Goal: Information Seeking & Learning: Learn about a topic

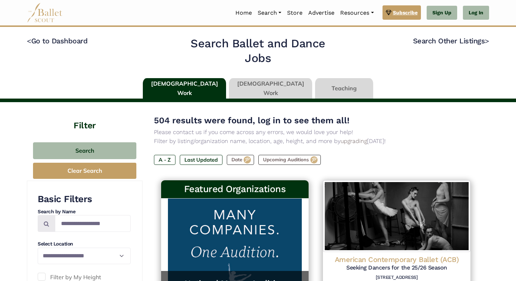
click at [407, 9] on span "Subscribe" at bounding box center [405, 13] width 25 height 8
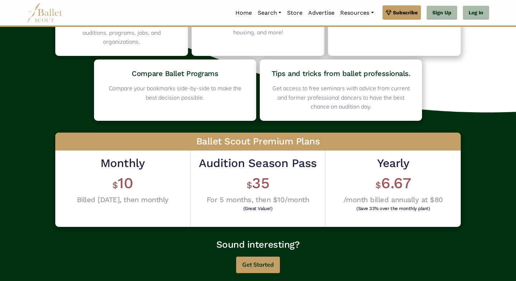
scroll to position [108, 0]
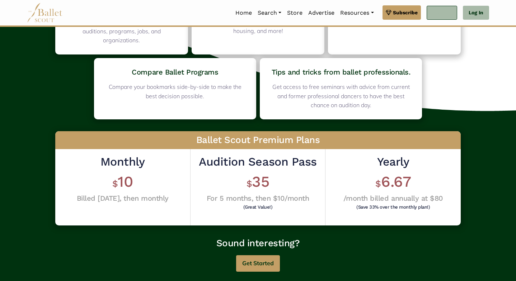
click at [444, 17] on link "Sign Up" at bounding box center [442, 13] width 31 height 14
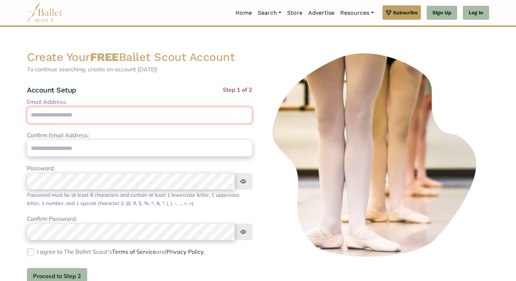
type input "**********"
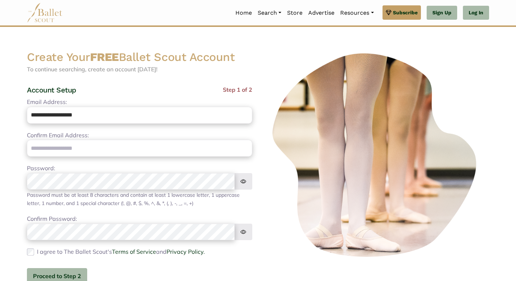
click at [115, 120] on input "**********" at bounding box center [139, 115] width 225 height 17
drag, startPoint x: 102, startPoint y: 113, endPoint x: 24, endPoint y: 108, distance: 78.4
click at [24, 108] on div "**********" at bounding box center [139, 178] width 237 height 257
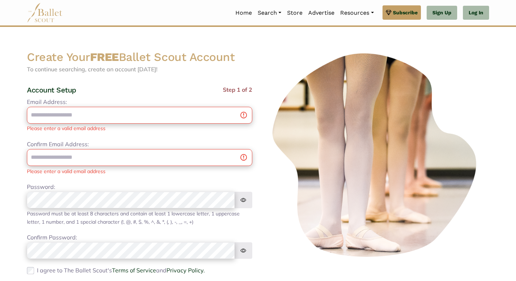
click at [137, 125] on div "Email Address: Please enter a valid email address" at bounding box center [139, 115] width 225 height 35
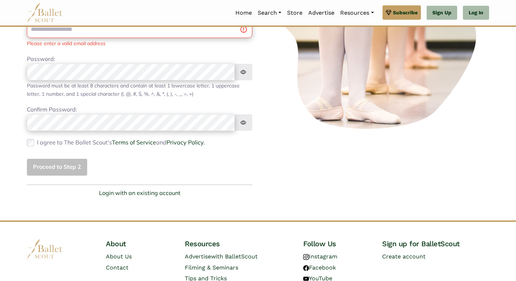
scroll to position [129, 0]
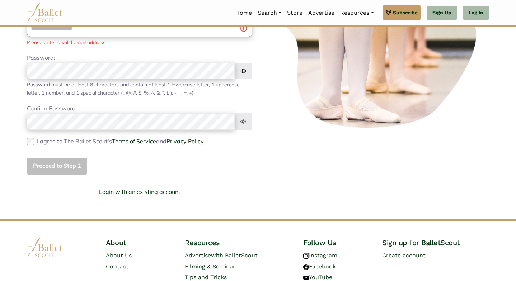
click at [79, 169] on div "Proceed to Step 2" at bounding box center [139, 166] width 225 height 17
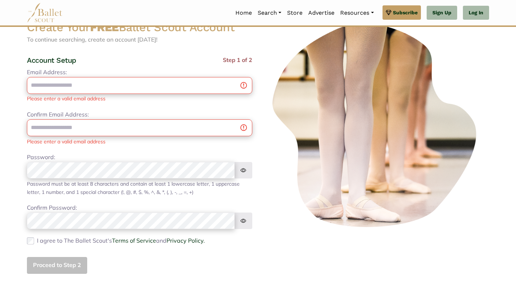
scroll to position [2, 0]
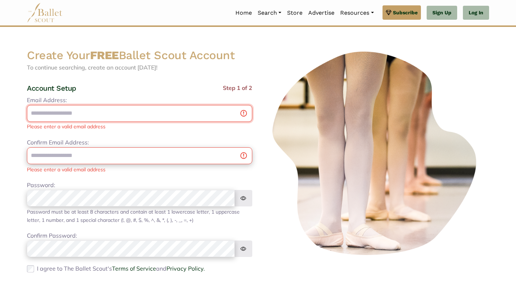
click at [107, 113] on input "Email Address:" at bounding box center [139, 113] width 225 height 17
type input "**********"
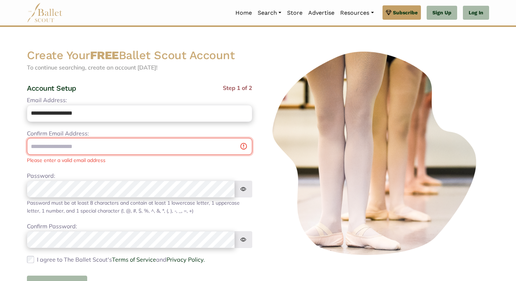
click at [83, 143] on input "email" at bounding box center [139, 146] width 225 height 17
type input "**********"
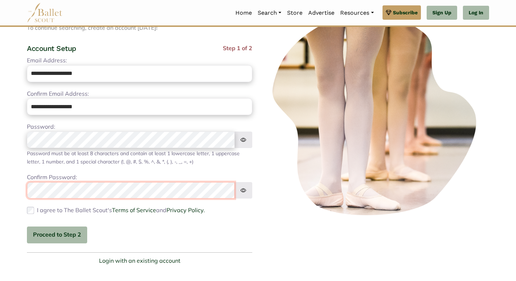
scroll to position [65, 0]
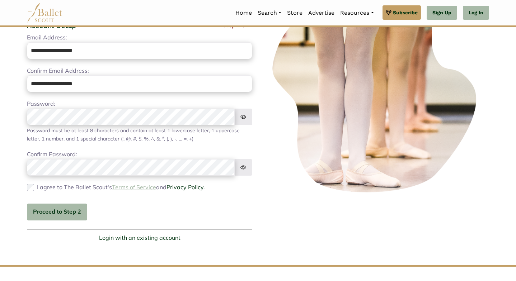
click at [126, 186] on link "Terms of Service" at bounding box center [134, 187] width 44 height 7
click at [52, 209] on button "Proceed to Step 2" at bounding box center [57, 212] width 60 height 17
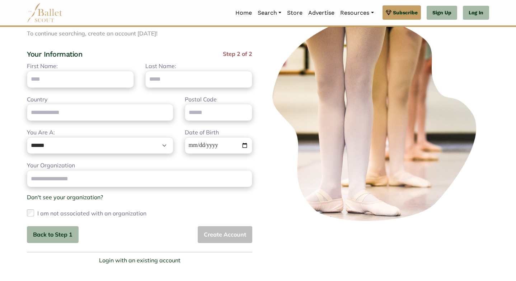
scroll to position [0, 0]
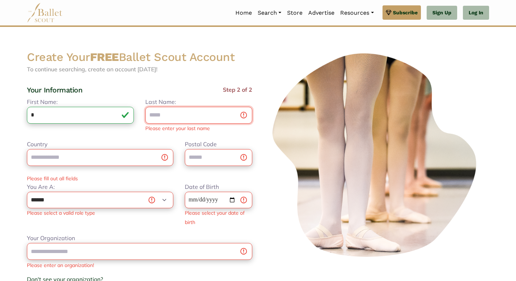
click at [153, 114] on input "Last Name:" at bounding box center [198, 115] width 107 height 17
drag, startPoint x: 57, startPoint y: 119, endPoint x: 25, endPoint y: 115, distance: 31.8
click at [25, 115] on div "First Name: * Please enter your first name" at bounding box center [80, 115] width 118 height 35
type input "*"
click at [158, 114] on input "Last Name:" at bounding box center [198, 115] width 107 height 17
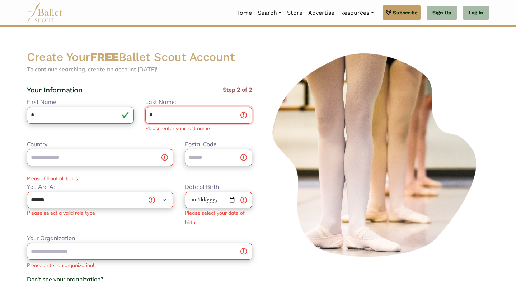
type input "*"
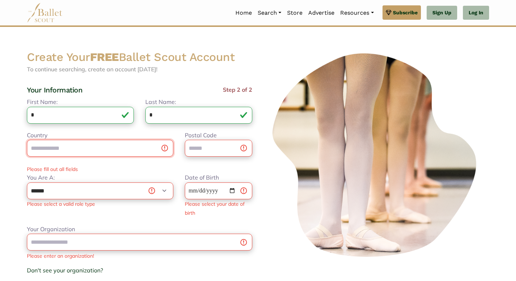
click at [70, 150] on input "Country" at bounding box center [100, 148] width 146 height 17
type input "***"
click at [164, 149] on input "***" at bounding box center [100, 148] width 146 height 17
click at [156, 147] on input "***" at bounding box center [100, 148] width 146 height 17
click at [197, 145] on input "Postal Code" at bounding box center [218, 148] width 67 height 17
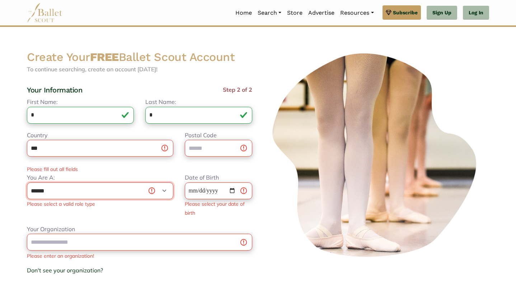
select select "***"
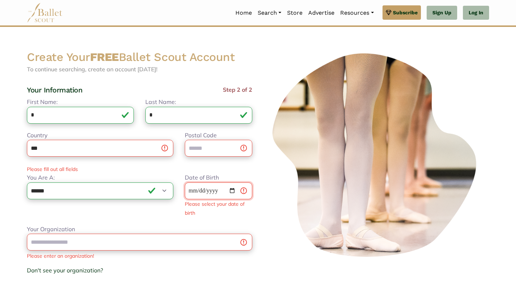
click at [199, 191] on input "Date of Birth" at bounding box center [218, 191] width 67 height 17
click at [195, 190] on input "Date of Birth" at bounding box center [218, 191] width 67 height 17
click at [221, 191] on input "**********" at bounding box center [218, 191] width 67 height 17
click at [219, 190] on input "**********" at bounding box center [218, 191] width 67 height 17
type input "**********"
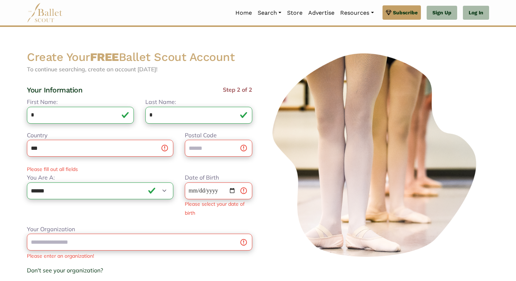
click at [234, 165] on div "Please fill out all fields" at bounding box center [139, 169] width 237 height 8
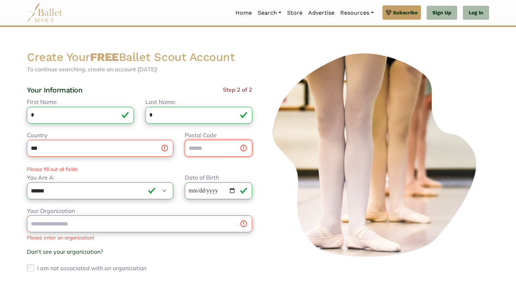
click at [223, 150] on input "Postal Code" at bounding box center [218, 148] width 67 height 17
click at [208, 147] on input "Postal Code" at bounding box center [218, 148] width 67 height 17
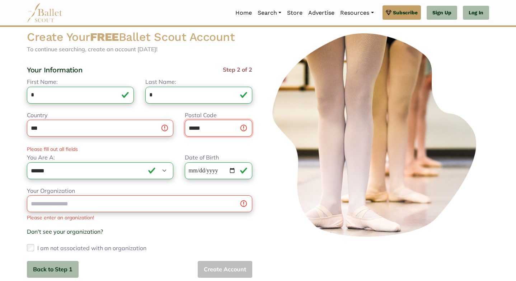
scroll to position [20, 0]
type input "*****"
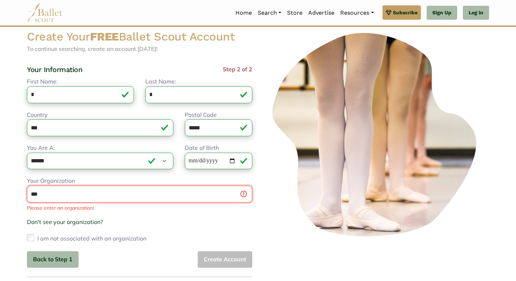
type input "***"
click at [118, 227] on div "Don't see your organization? × Organization not listed? Help us grow our commun…" at bounding box center [139, 222] width 225 height 9
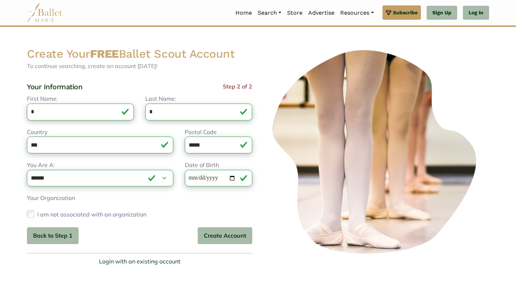
scroll to position [2, 0]
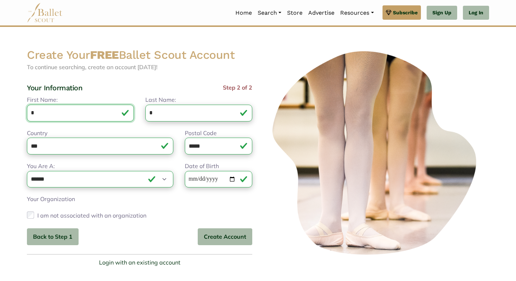
drag, startPoint x: 60, startPoint y: 113, endPoint x: 26, endPoint y: 107, distance: 34.3
click at [25, 107] on div "First Name: * Please enter your first name" at bounding box center [80, 108] width 118 height 26
type input "*"
drag, startPoint x: 165, startPoint y: 113, endPoint x: 148, endPoint y: 112, distance: 17.2
click at [148, 112] on input "*" at bounding box center [198, 113] width 107 height 17
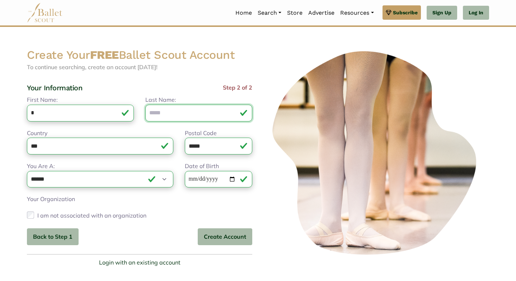
click at [159, 112] on input "Last Name:" at bounding box center [198, 113] width 107 height 17
type input "*"
click at [222, 214] on div "I am not associated with an organization" at bounding box center [139, 215] width 225 height 11
click at [228, 239] on button "Create Account" at bounding box center [225, 237] width 55 height 17
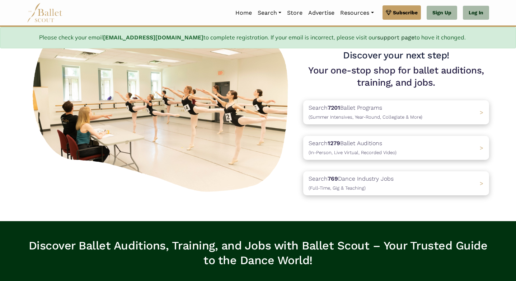
scroll to position [37, 0]
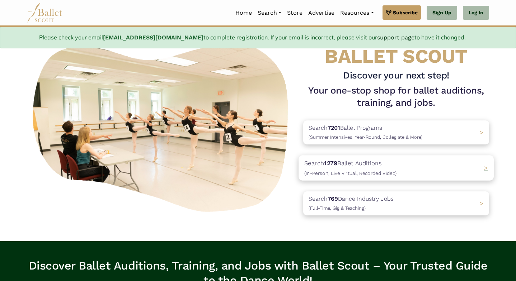
click at [350, 168] on p "Search 1279 Ballet Auditions (In-Person, Live Virtual, Recorded Video)" at bounding box center [350, 167] width 92 height 19
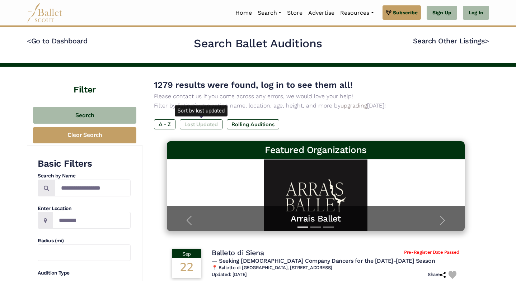
click at [216, 124] on label "Last Updated" at bounding box center [201, 125] width 43 height 10
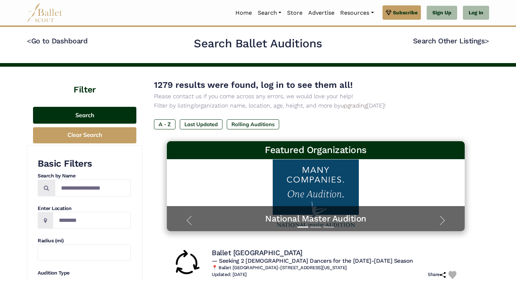
click at [98, 110] on button "Search" at bounding box center [84, 115] width 103 height 17
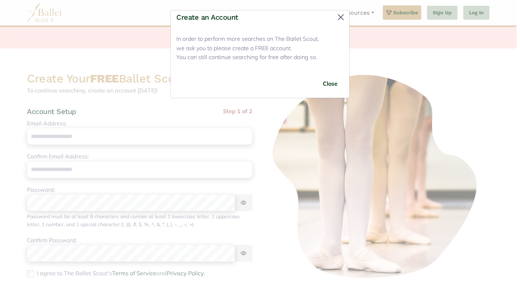
click at [341, 18] on button "Close" at bounding box center [340, 16] width 11 height 11
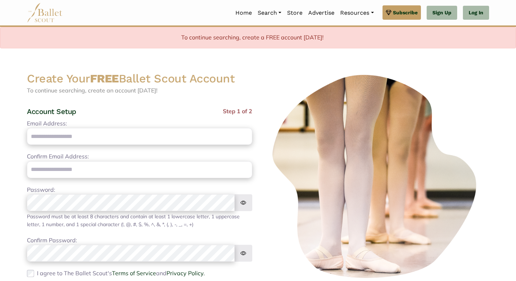
click at [299, 93] on img at bounding box center [376, 176] width 225 height 211
click at [294, 35] on div "To continue searching, create a FREE account [DATE]!" at bounding box center [258, 38] width 516 height 22
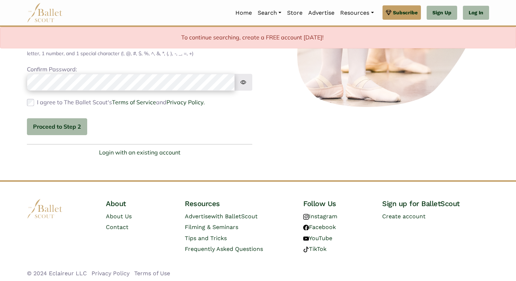
scroll to position [171, 0]
click at [158, 151] on link "Login with an existing account" at bounding box center [139, 153] width 81 height 9
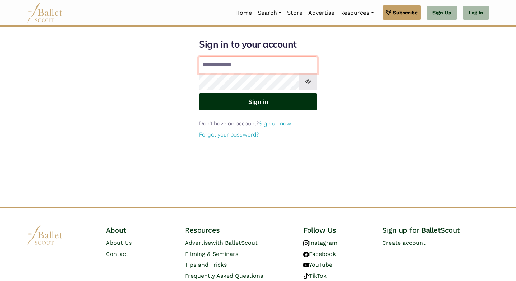
type input "**********"
click at [235, 104] on button "Sign in" at bounding box center [258, 102] width 118 height 18
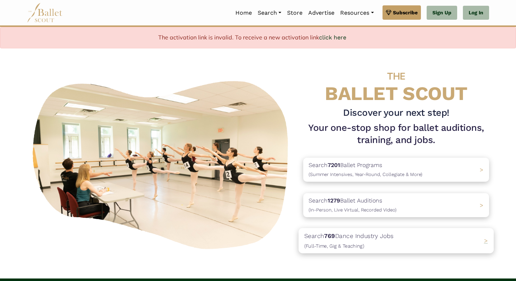
click at [340, 235] on p "Search 769 Dance Industry Jobs (Full-Time, Gig & Teaching)" at bounding box center [348, 240] width 89 height 19
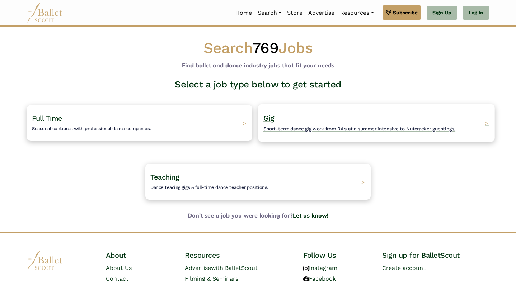
click at [308, 125] on h4 "Gig Short-term dance gig work from RA's at a summer intensive to Nutcracker gue…" at bounding box center [359, 123] width 192 height 20
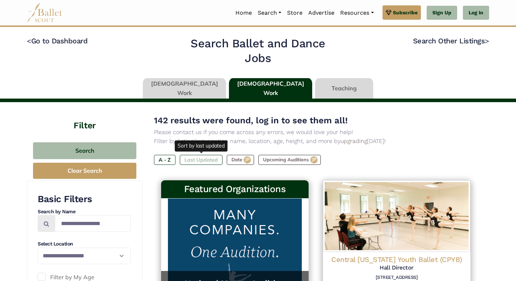
click at [195, 163] on label "Last Updated" at bounding box center [201, 160] width 43 height 10
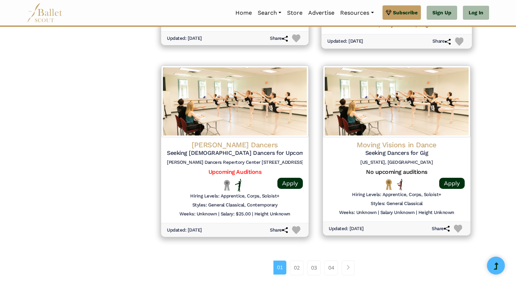
scroll to position [880, 0]
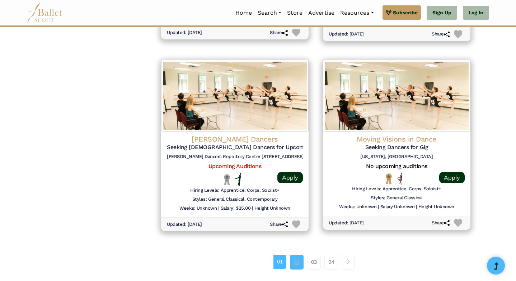
click at [296, 255] on link "02" at bounding box center [297, 262] width 14 height 14
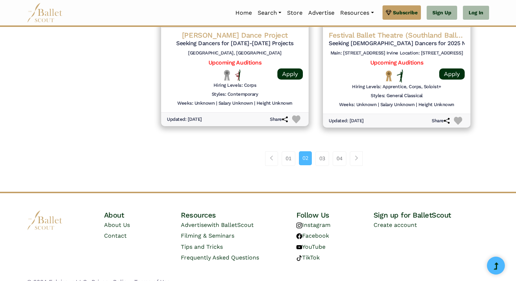
scroll to position [982, 0]
click at [319, 152] on link "03" at bounding box center [322, 159] width 14 height 14
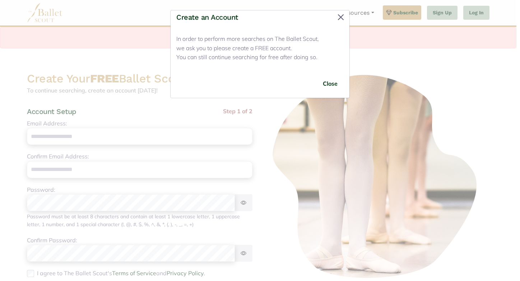
click at [341, 13] on button "Close" at bounding box center [340, 16] width 11 height 11
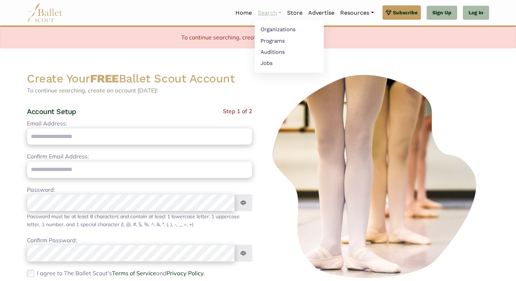
click at [264, 14] on link "Search" at bounding box center [269, 12] width 29 height 15
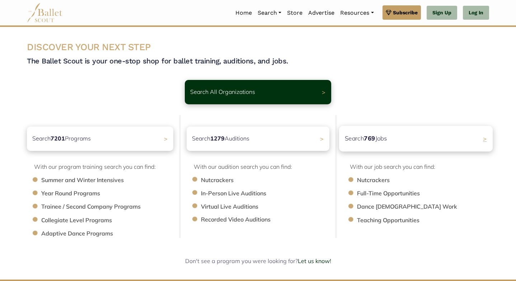
click at [359, 140] on p "Search 769 Jobs" at bounding box center [366, 139] width 42 height 10
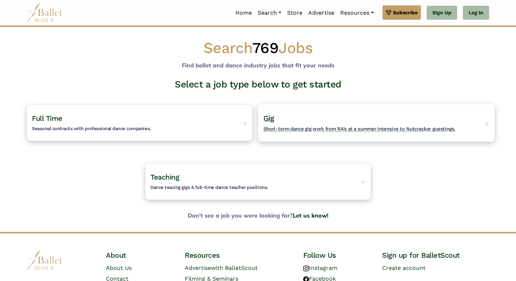
click at [334, 127] on span "Short-term dance gig work from RA's at a summer intensive to Nutcracker guestin…" at bounding box center [359, 129] width 192 height 6
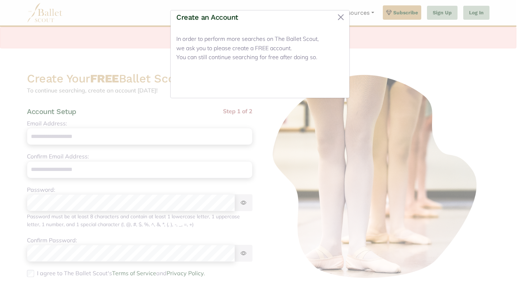
click at [332, 85] on button "Close" at bounding box center [330, 83] width 27 height 17
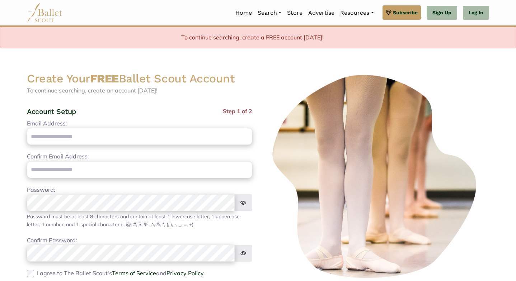
click at [288, 40] on div "To continue searching, create a FREE account [DATE]!" at bounding box center [258, 38] width 516 height 22
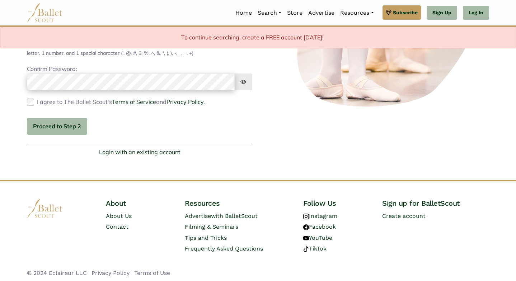
scroll to position [171, 0]
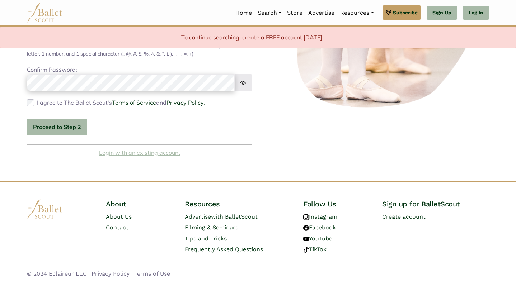
click at [154, 149] on link "Login with an existing account" at bounding box center [139, 153] width 81 height 9
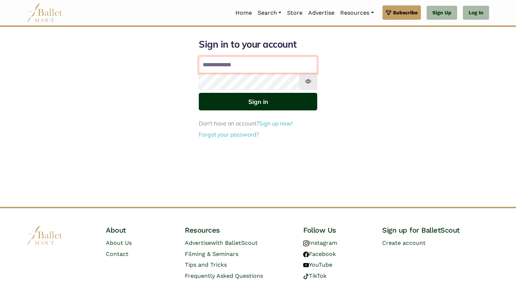
type input "**********"
click at [260, 103] on button "Sign in" at bounding box center [258, 102] width 118 height 18
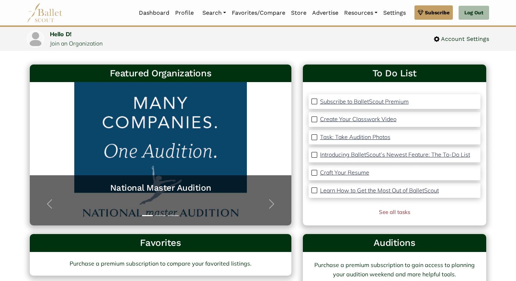
scroll to position [9, 0]
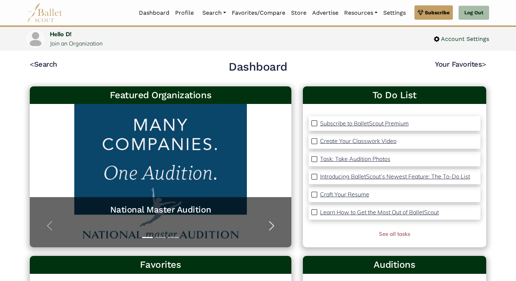
click at [271, 224] on span "button" at bounding box center [271, 225] width 11 height 11
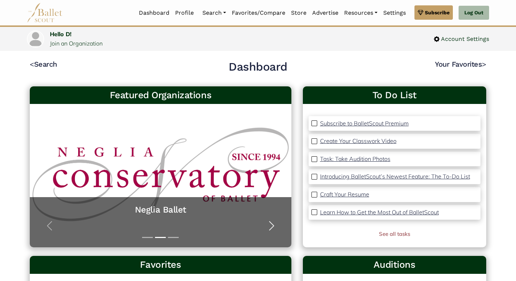
click at [271, 224] on span "button" at bounding box center [271, 225] width 11 height 11
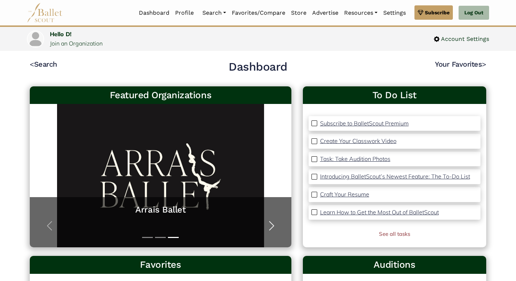
click at [271, 224] on span "button" at bounding box center [271, 225] width 11 height 11
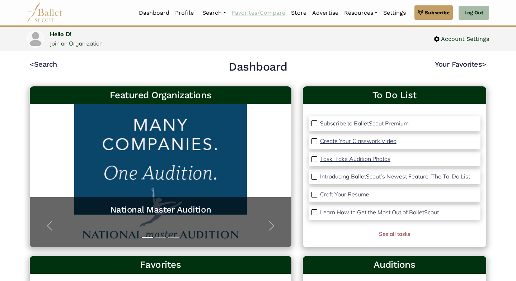
click at [242, 10] on link "Favorites/Compare" at bounding box center [258, 12] width 59 height 15
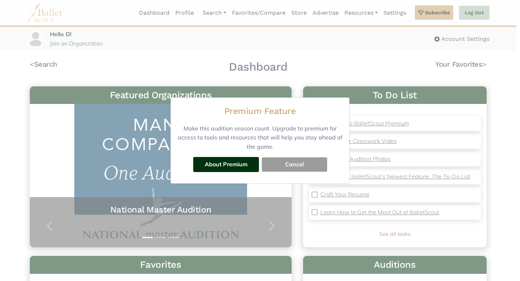
click at [292, 162] on button "Cancel" at bounding box center [294, 165] width 65 height 14
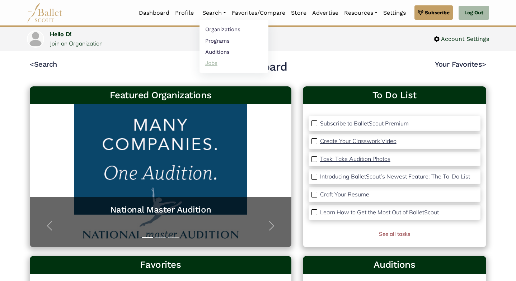
click at [214, 62] on link "Jobs" at bounding box center [234, 62] width 69 height 11
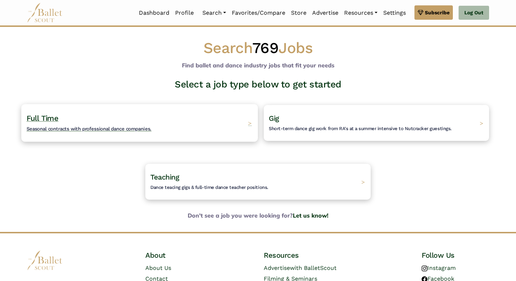
click at [142, 127] on span "Seasonal contracts with professional dance companies." at bounding box center [89, 129] width 125 height 6
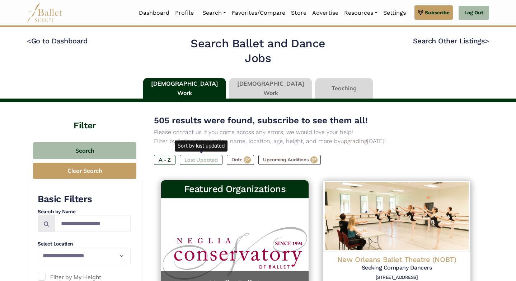
click at [210, 157] on label "Last Updated" at bounding box center [201, 160] width 43 height 10
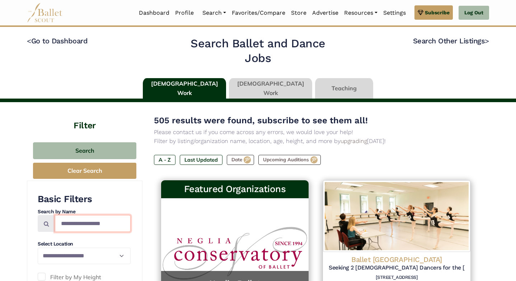
click at [104, 222] on input "Search by names..." at bounding box center [93, 223] width 76 height 17
type input "**********"
click at [269, 87] on link at bounding box center [270, 88] width 83 height 20
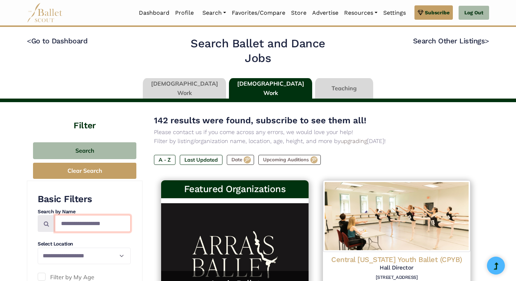
click at [109, 225] on input "Search by names..." at bounding box center [93, 223] width 76 height 17
type input "**********"
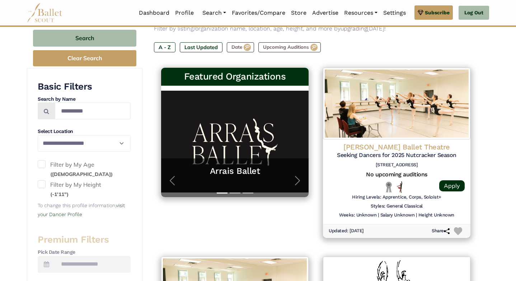
scroll to position [113, 0]
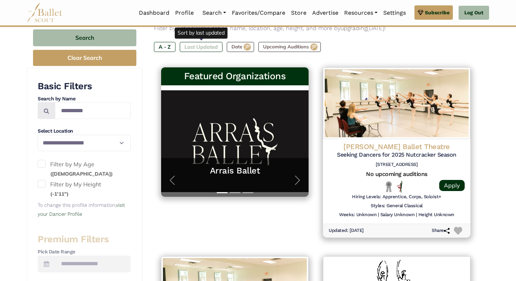
click at [196, 47] on label "Last Updated" at bounding box center [201, 47] width 43 height 10
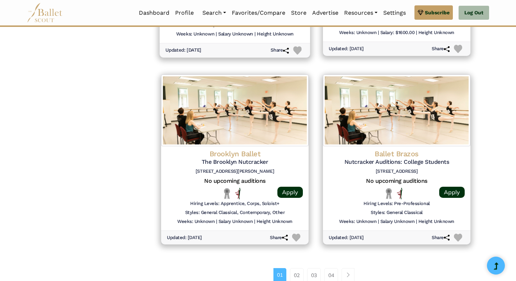
scroll to position [893, 0]
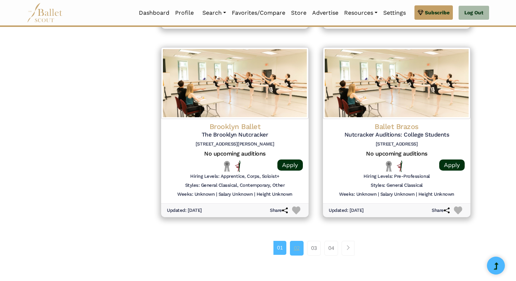
click at [293, 241] on link "02" at bounding box center [297, 248] width 14 height 14
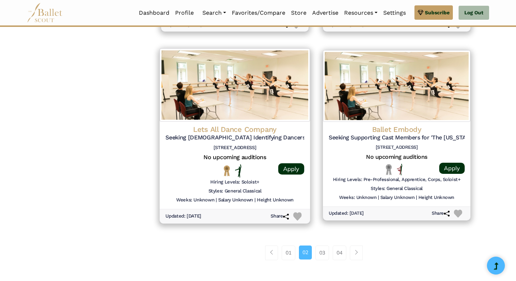
scroll to position [906, 0]
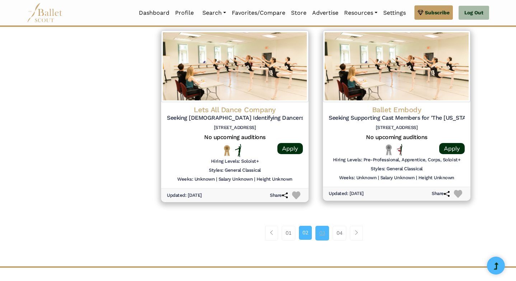
click at [320, 227] on link "03" at bounding box center [322, 233] width 14 height 14
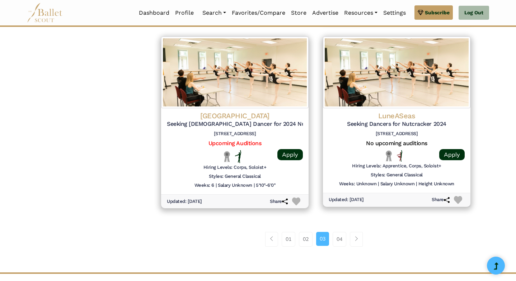
scroll to position [905, 0]
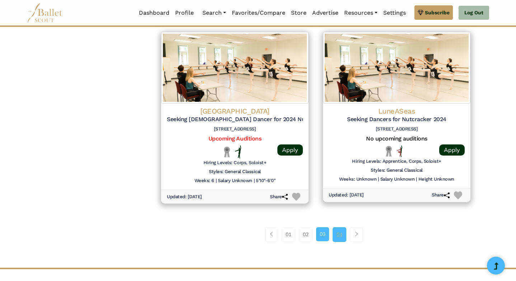
click at [341, 228] on link "04" at bounding box center [340, 235] width 14 height 14
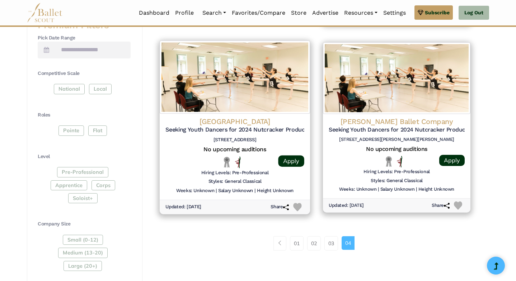
scroll to position [332, 0]
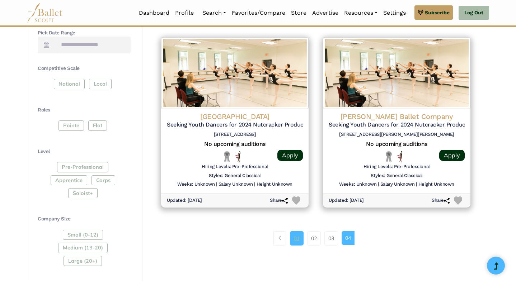
click at [293, 237] on link "01" at bounding box center [297, 239] width 14 height 14
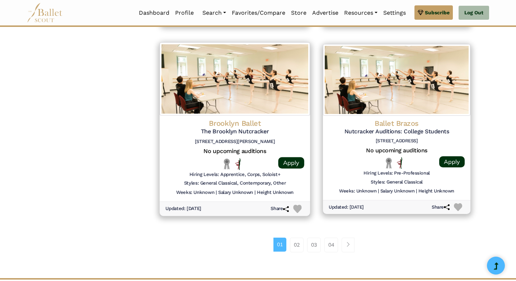
scroll to position [897, 0]
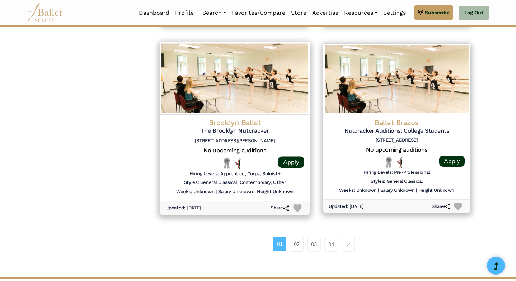
click at [257, 93] on img at bounding box center [235, 78] width 150 height 73
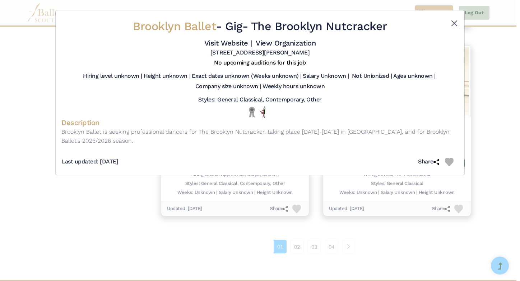
click at [455, 20] on button "Close" at bounding box center [454, 23] width 9 height 9
